Goal: Information Seeking & Learning: Learn about a topic

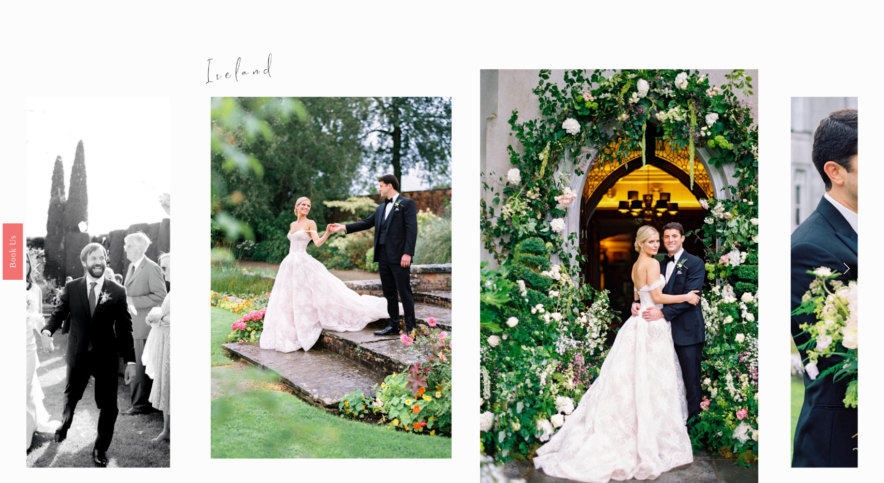
scroll to position [1217, 0]
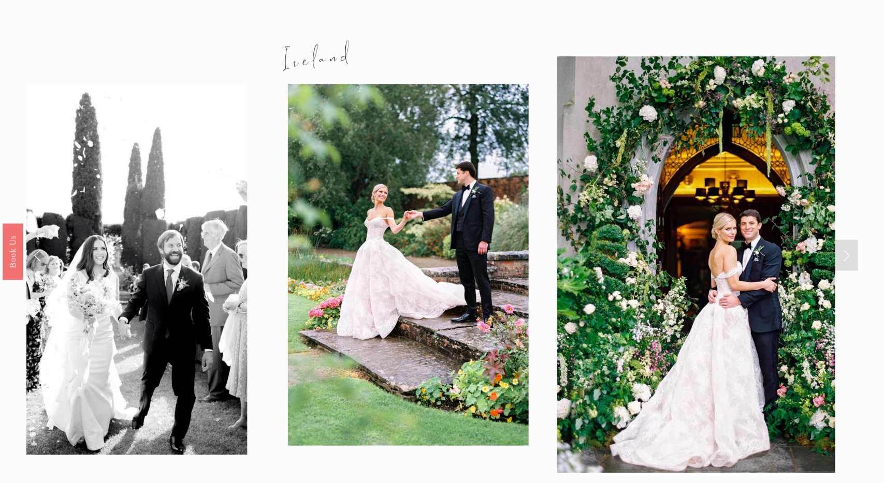
click at [842, 240] on link "Next Slide" at bounding box center [845, 255] width 23 height 31
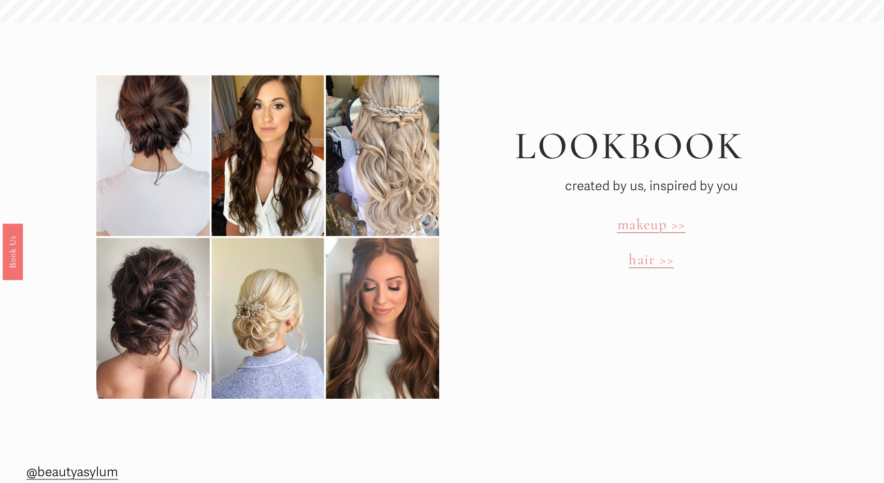
scroll to position [3236, 0]
click at [648, 215] on span "makeup >>" at bounding box center [650, 224] width 68 height 18
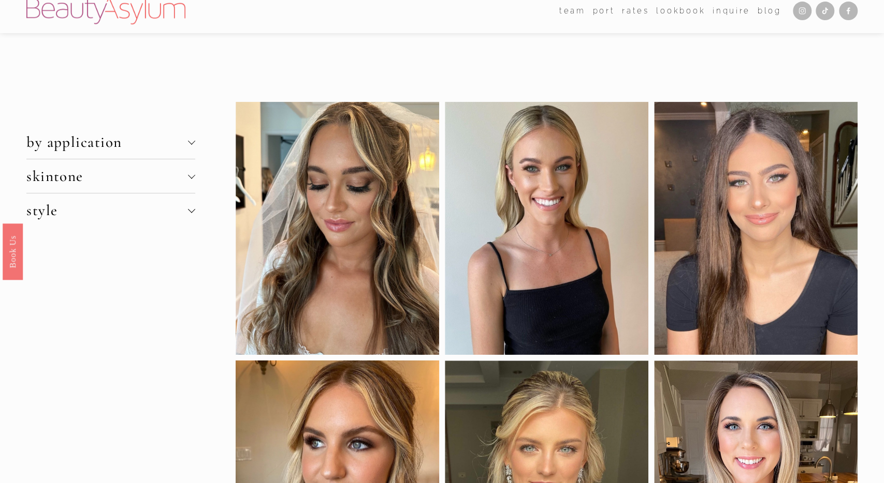
scroll to position [11, 0]
click at [166, 148] on span "by application" at bounding box center [106, 142] width 161 height 18
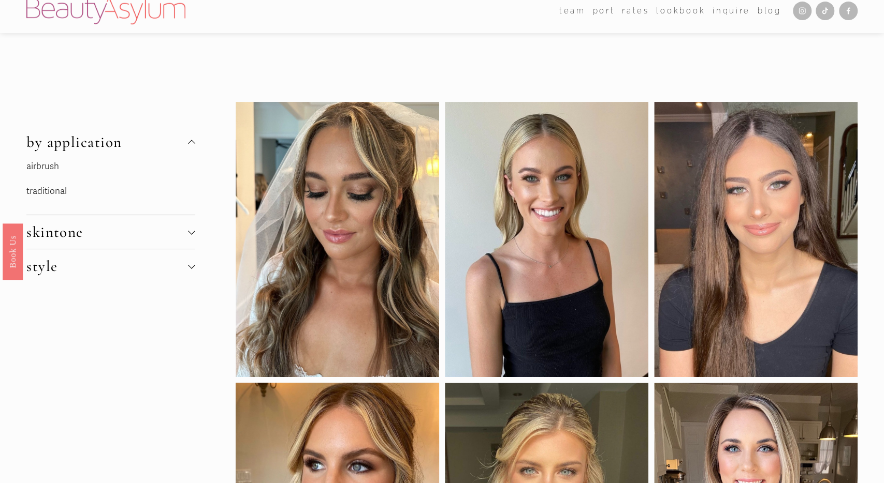
click at [50, 173] on p "airbrush" at bounding box center [103, 167] width 155 height 16
click at [49, 166] on link "airbrush" at bounding box center [42, 166] width 33 height 11
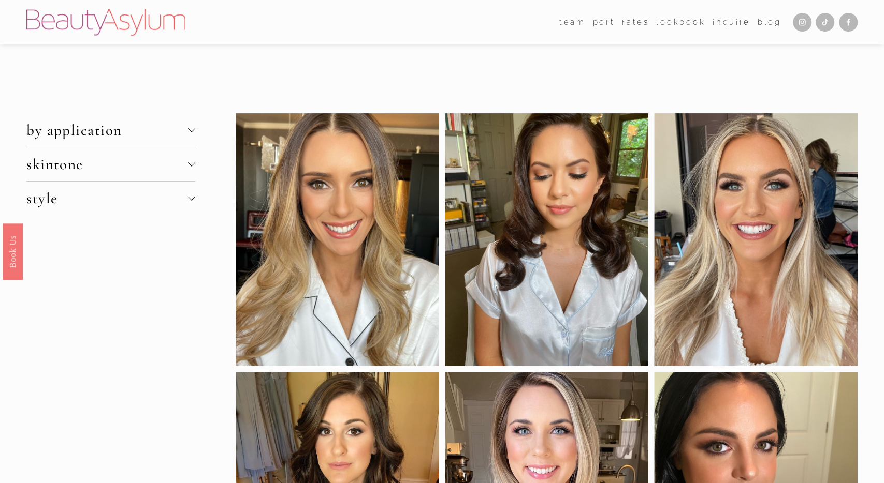
click at [76, 127] on span "by application" at bounding box center [106, 130] width 161 height 18
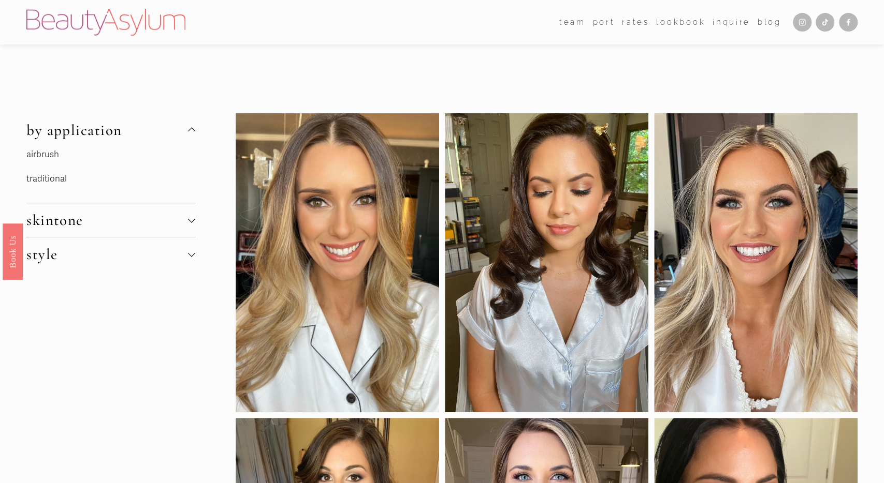
click at [49, 151] on link "airbrush" at bounding box center [42, 154] width 33 height 11
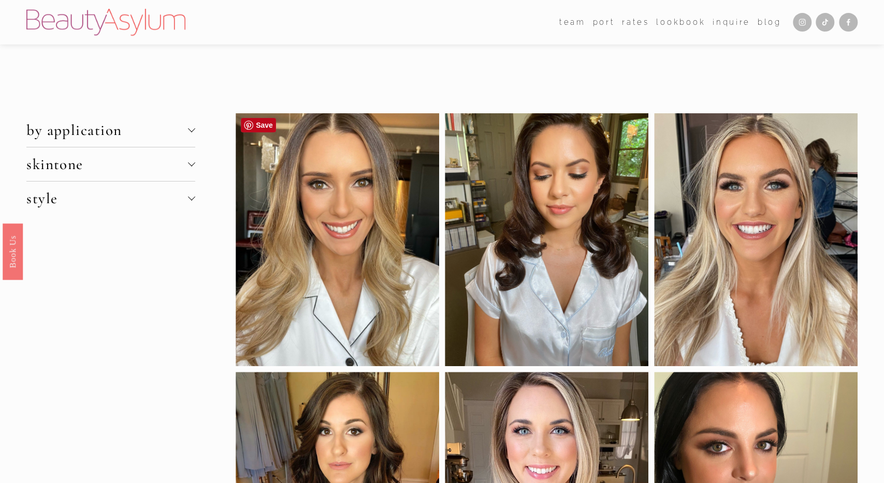
click at [360, 261] on div at bounding box center [337, 239] width 203 height 253
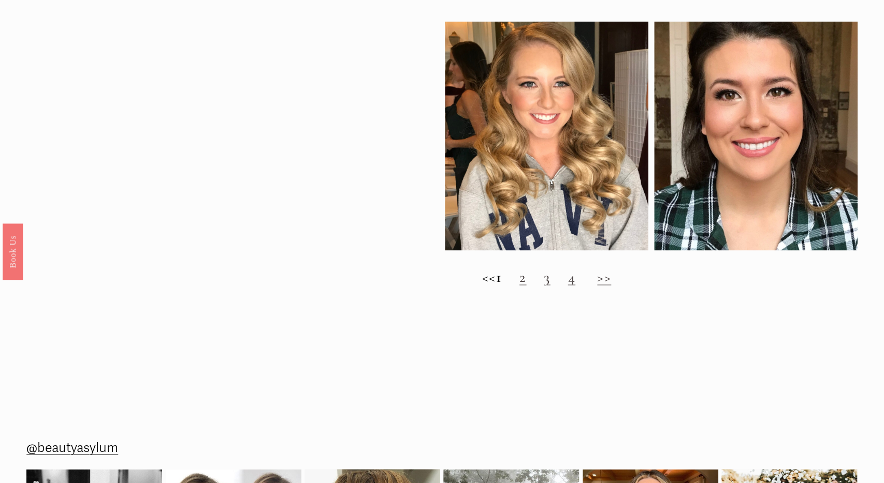
scroll to position [1100, 0]
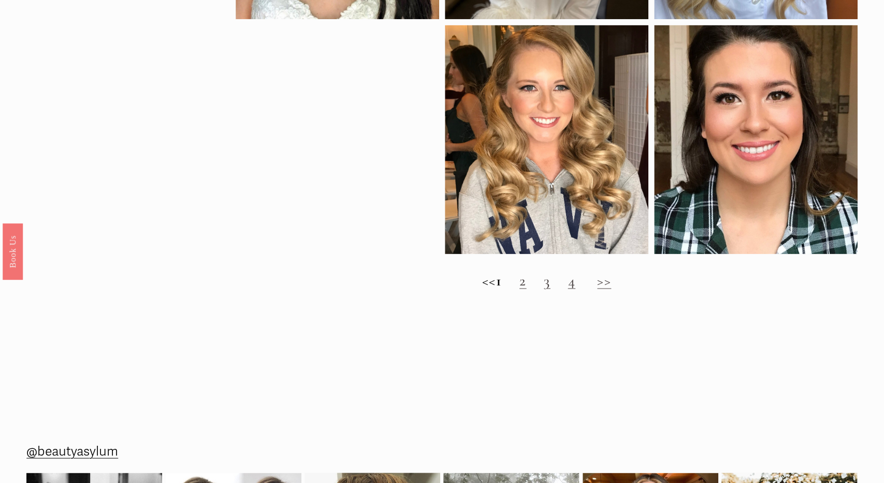
click at [526, 282] on link "2" at bounding box center [522, 281] width 7 height 18
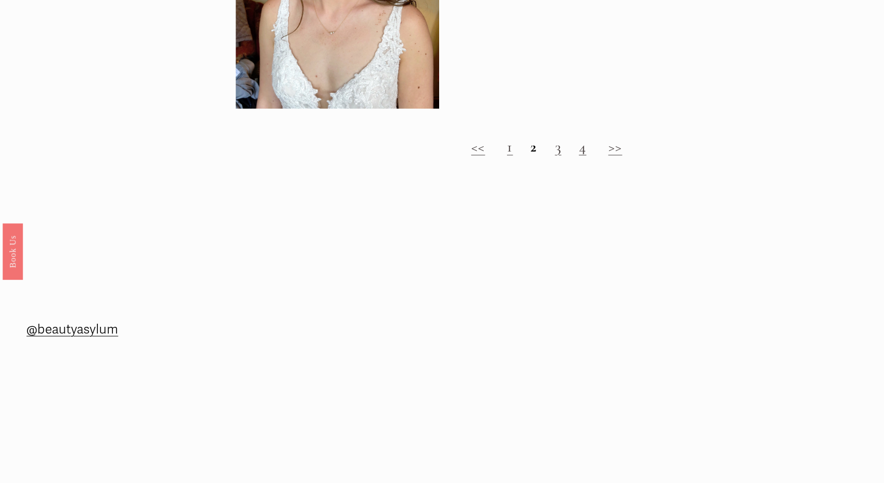
scroll to position [1035, 0]
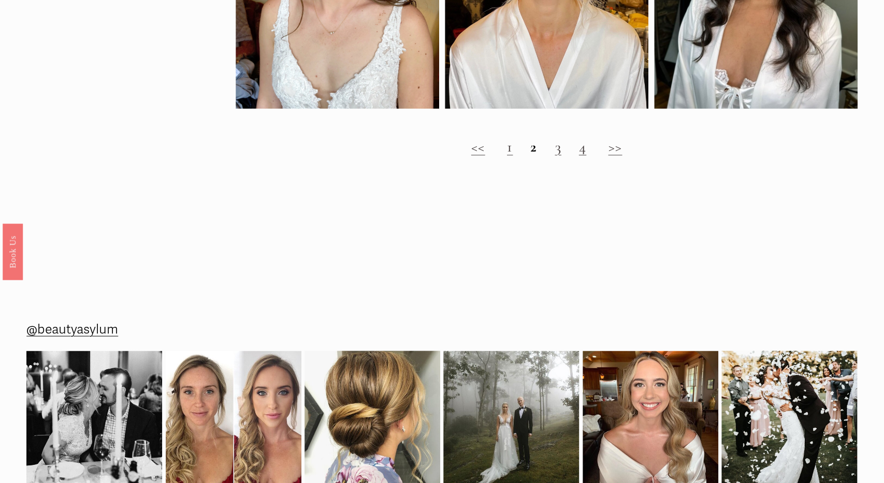
click at [556, 143] on link "3" at bounding box center [557, 147] width 6 height 18
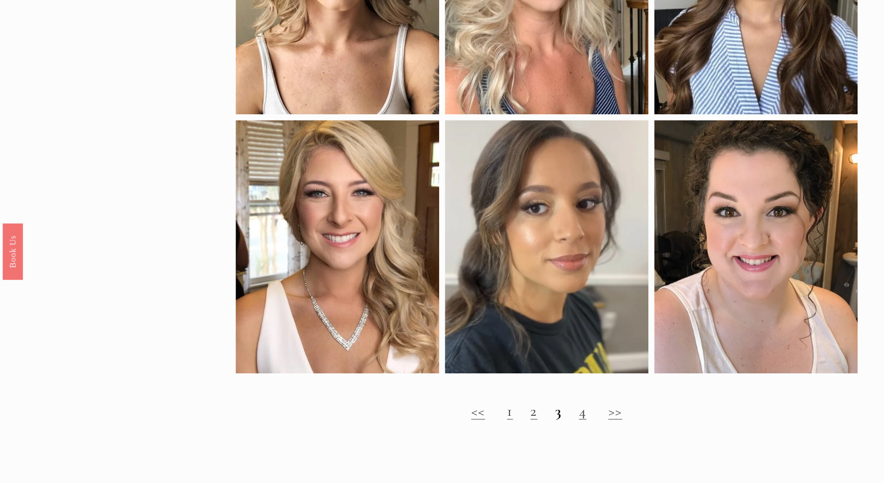
scroll to position [512, 0]
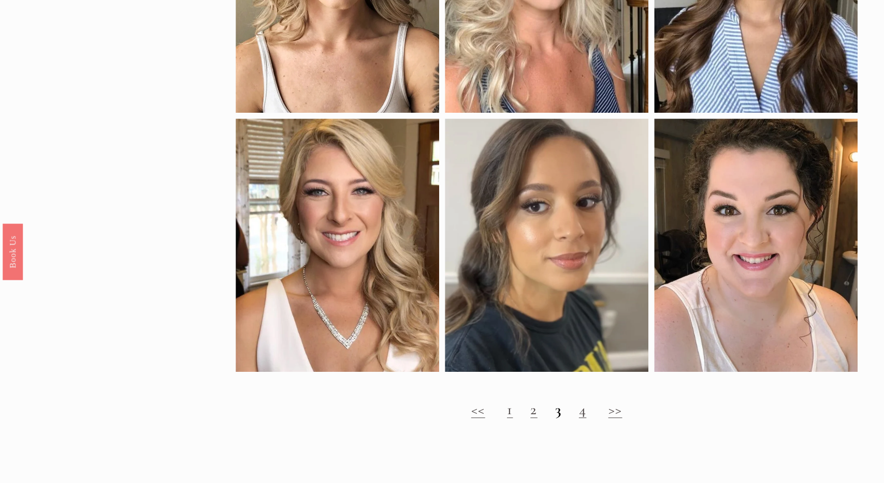
click at [579, 414] on link "4" at bounding box center [582, 410] width 7 height 18
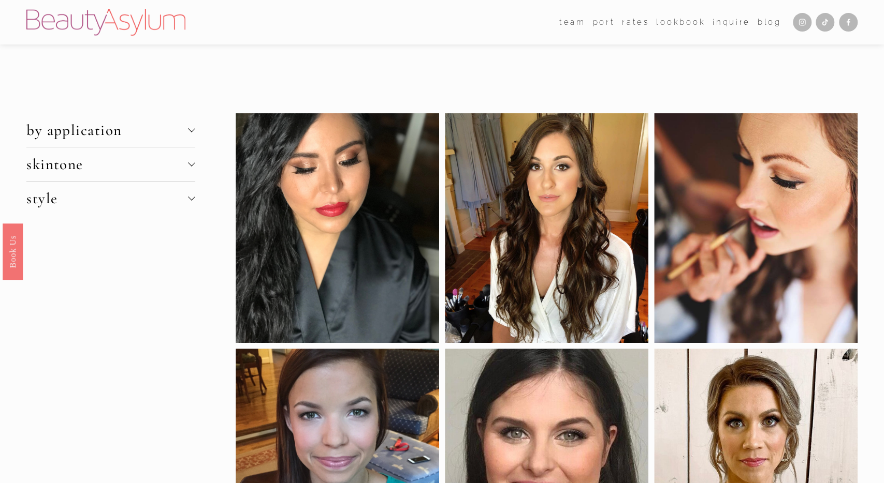
click at [60, 198] on span "style" at bounding box center [106, 198] width 161 height 18
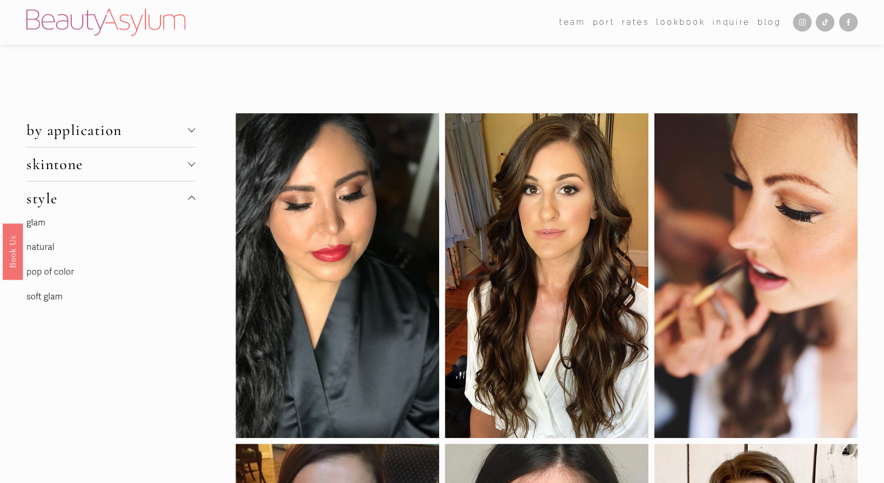
click at [49, 270] on link "pop of color" at bounding box center [50, 272] width 48 height 11
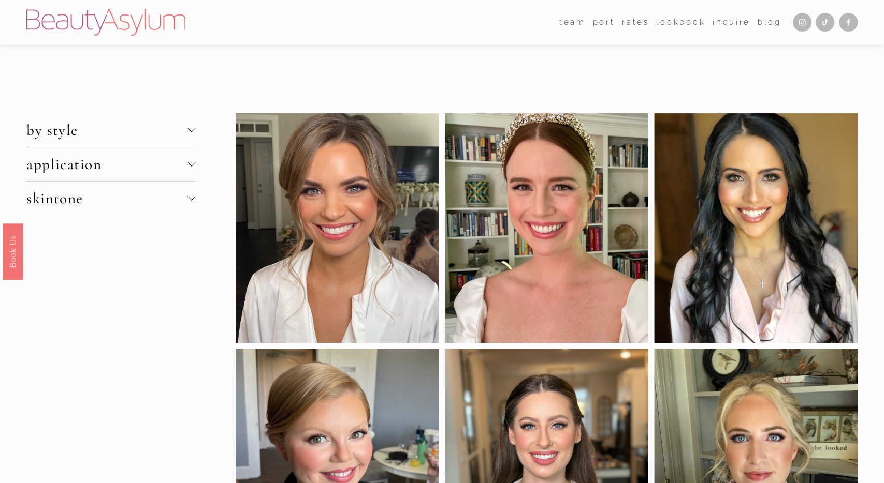
click at [148, 191] on span "skintone" at bounding box center [106, 198] width 161 height 18
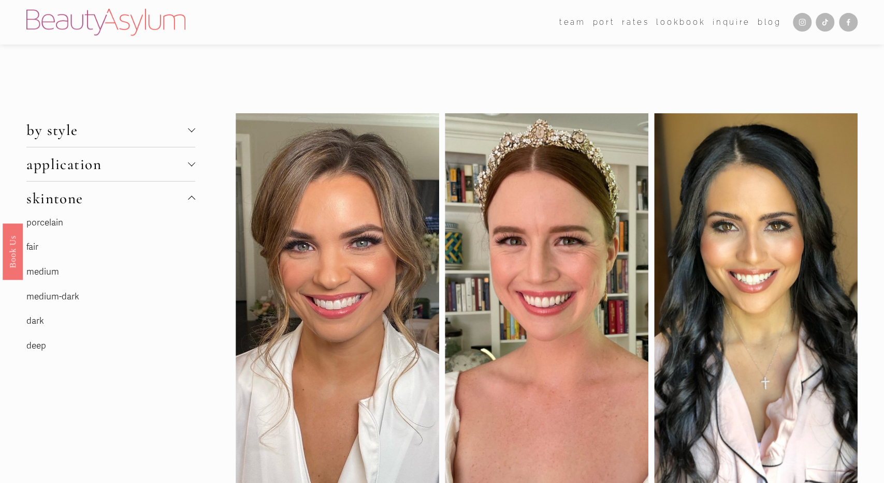
click at [135, 124] on span "by style" at bounding box center [106, 130] width 161 height 18
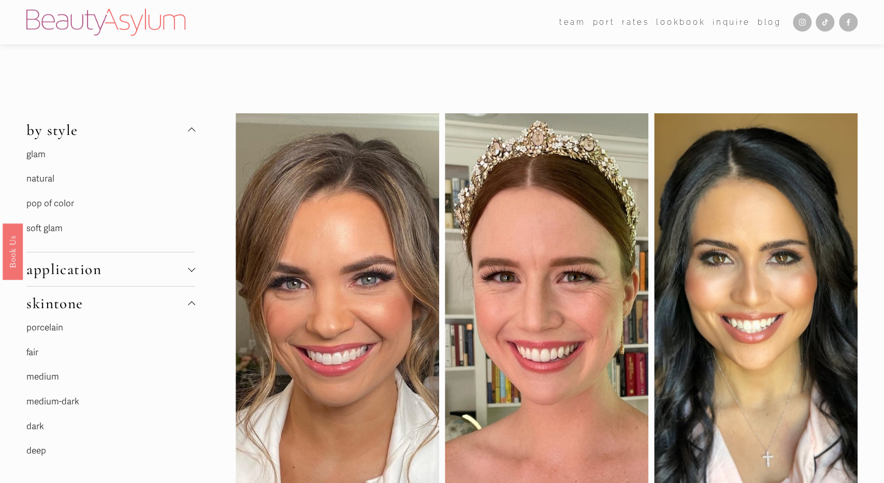
click at [39, 180] on link "natural" at bounding box center [40, 178] width 28 height 11
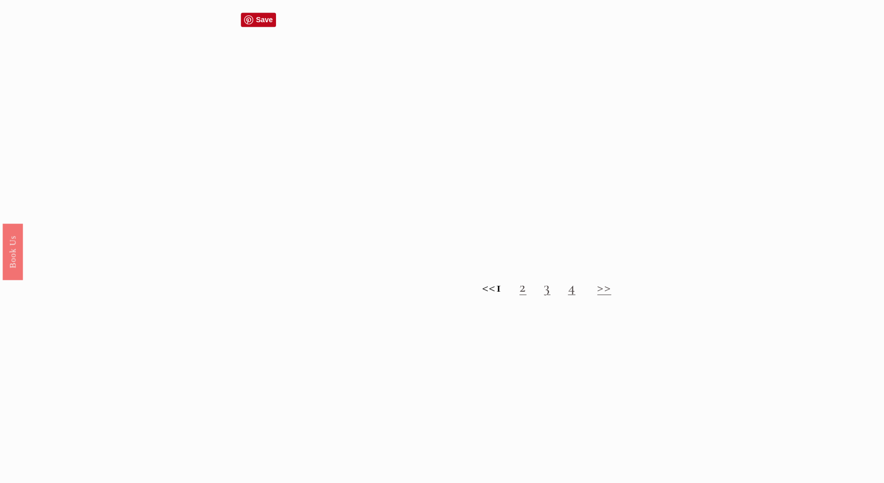
scroll to position [1133, 0]
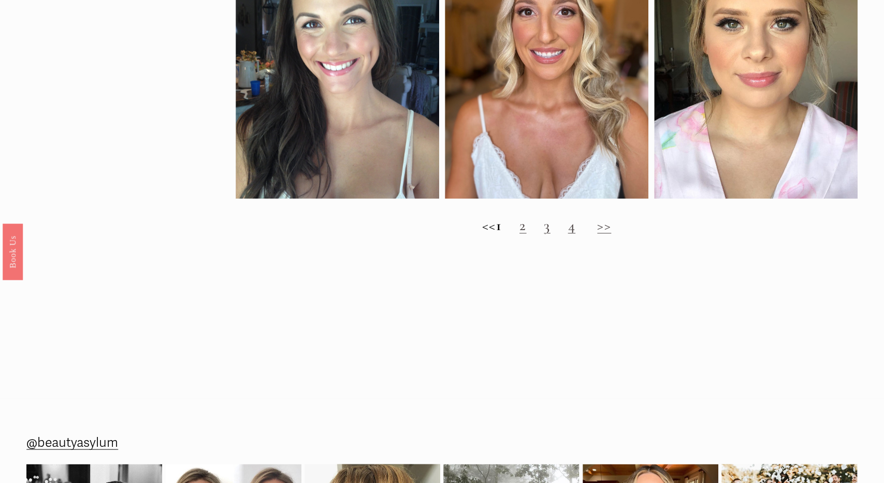
click at [530, 233] on h2 "<< 1 2 3 4 >>" at bounding box center [547, 225] width 622 height 18
click at [526, 226] on link "2" at bounding box center [522, 225] width 7 height 18
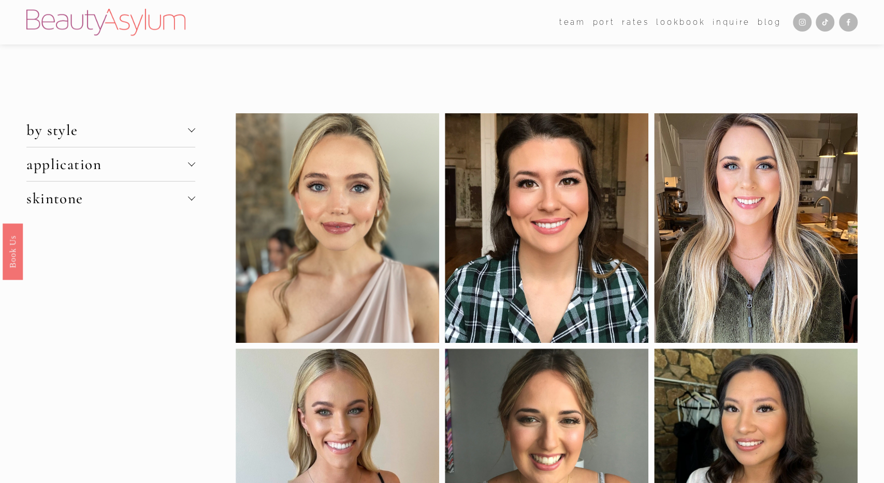
click at [122, 129] on span "by style" at bounding box center [106, 130] width 161 height 18
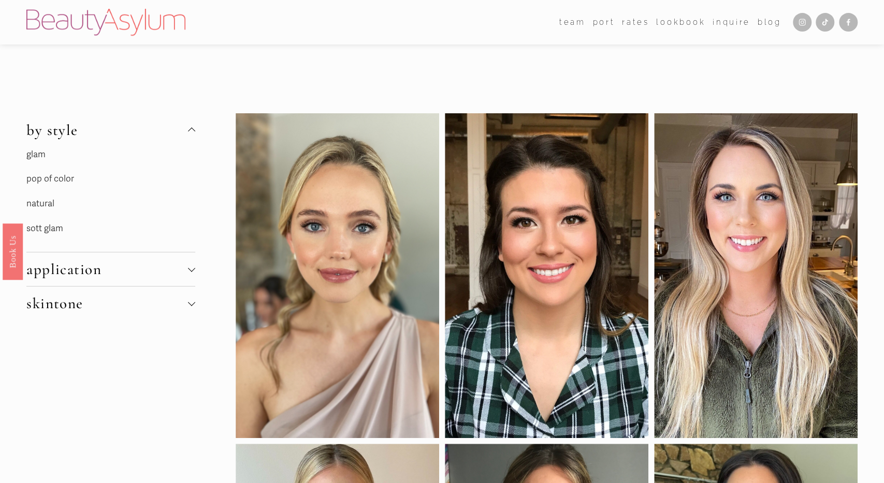
click at [54, 232] on link "sott glam" at bounding box center [44, 228] width 37 height 11
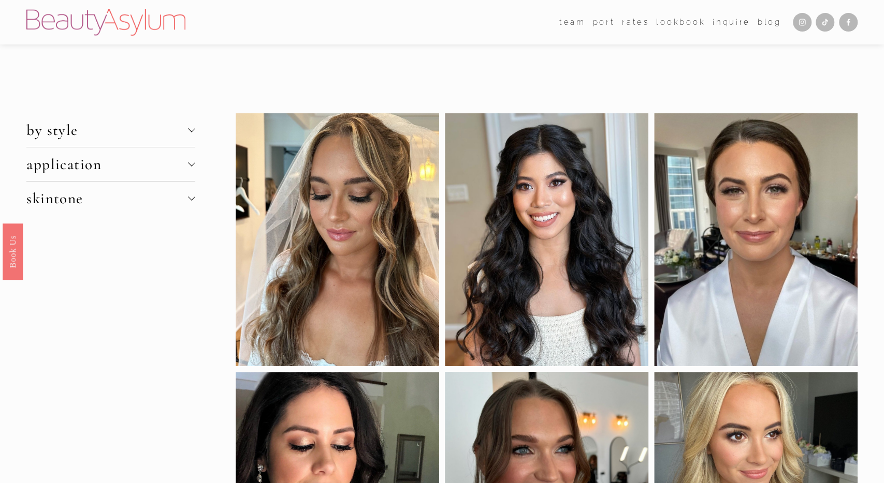
click at [77, 158] on span "application" at bounding box center [106, 164] width 161 height 18
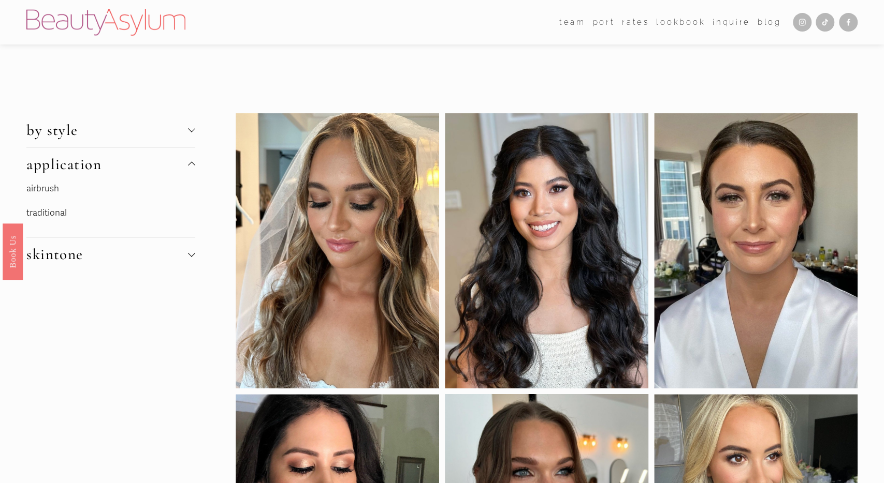
click at [77, 158] on span "application" at bounding box center [106, 164] width 161 height 18
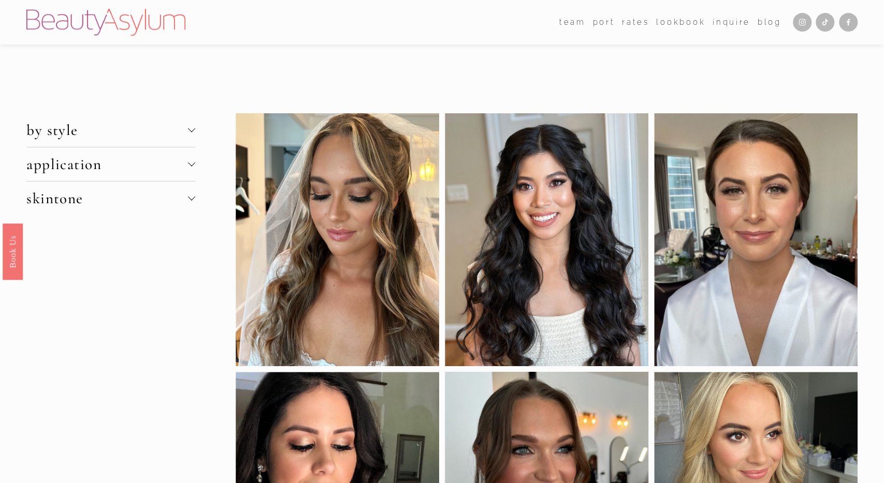
click at [66, 193] on span "skintone" at bounding box center [106, 198] width 161 height 18
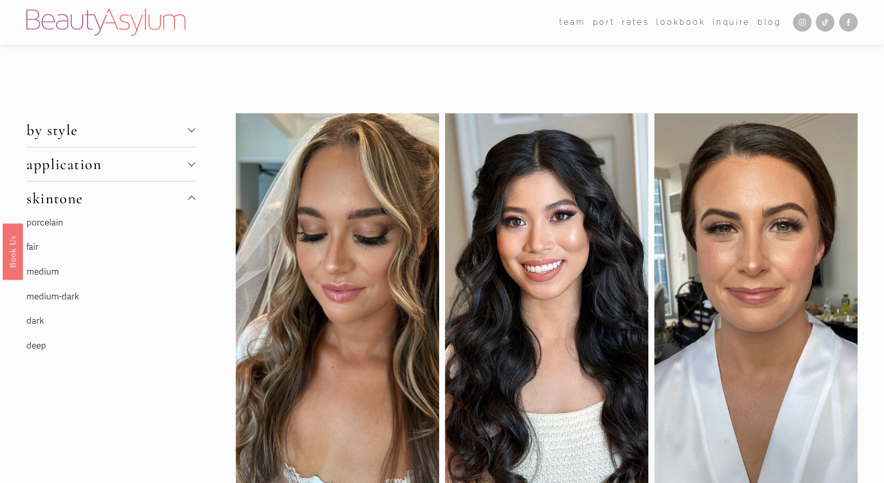
click at [62, 222] on link "porcelain" at bounding box center [44, 222] width 37 height 11
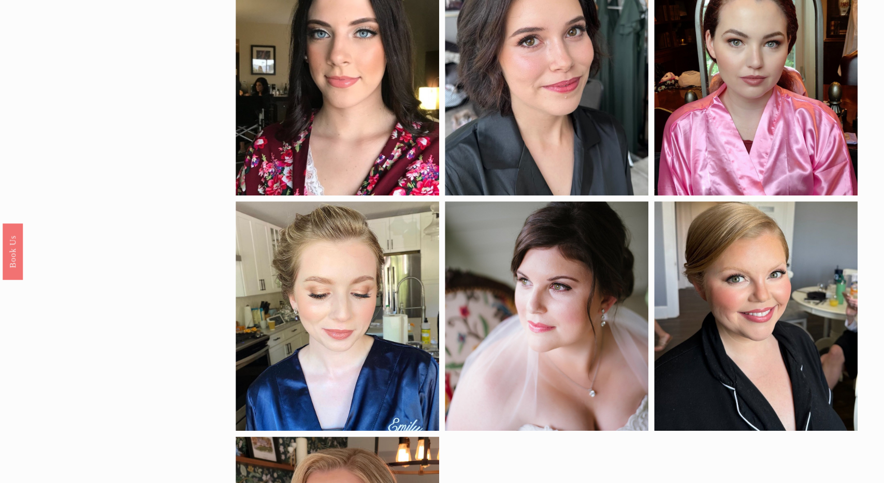
scroll to position [666, 0]
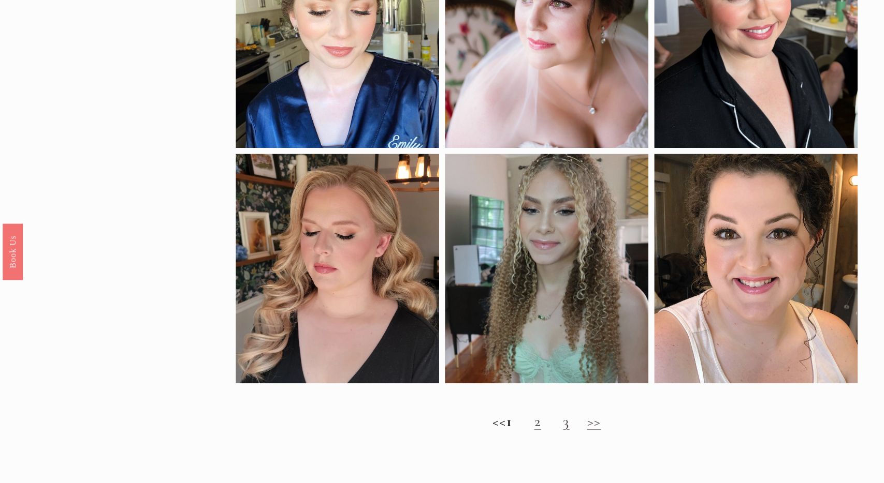
click at [540, 428] on link "2" at bounding box center [537, 422] width 7 height 18
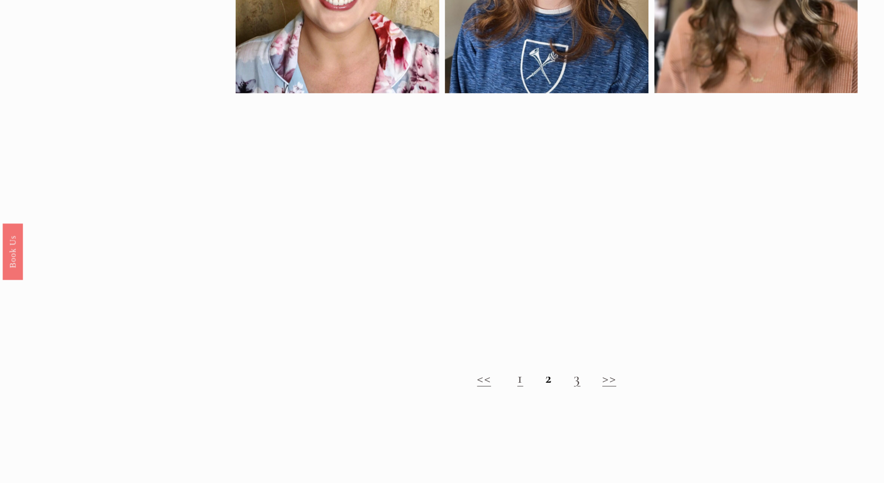
scroll to position [718, 0]
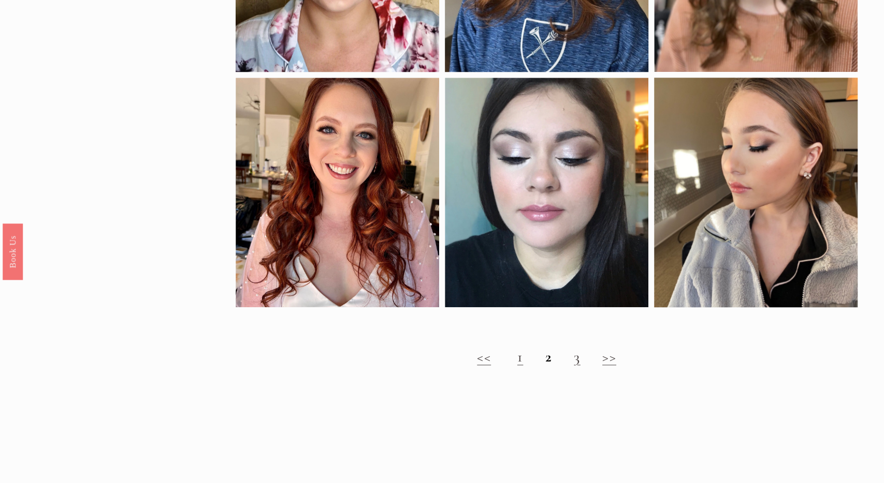
click at [578, 362] on link "3" at bounding box center [577, 357] width 6 height 18
